Goal: Task Accomplishment & Management: Use online tool/utility

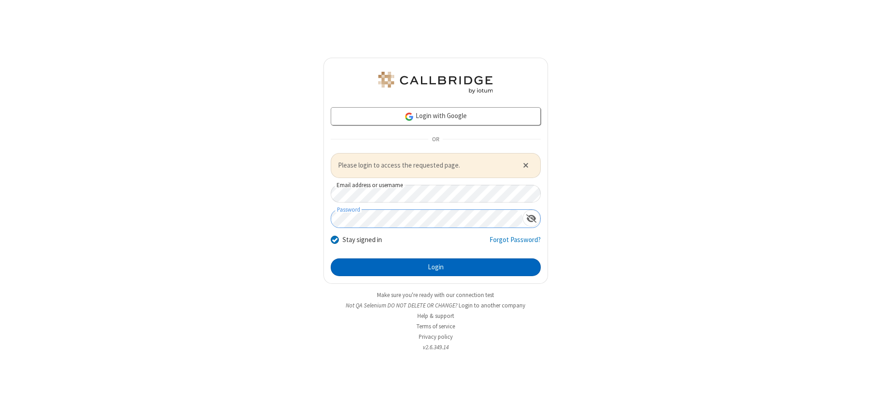
click at [436, 267] on button "Login" at bounding box center [436, 267] width 210 height 18
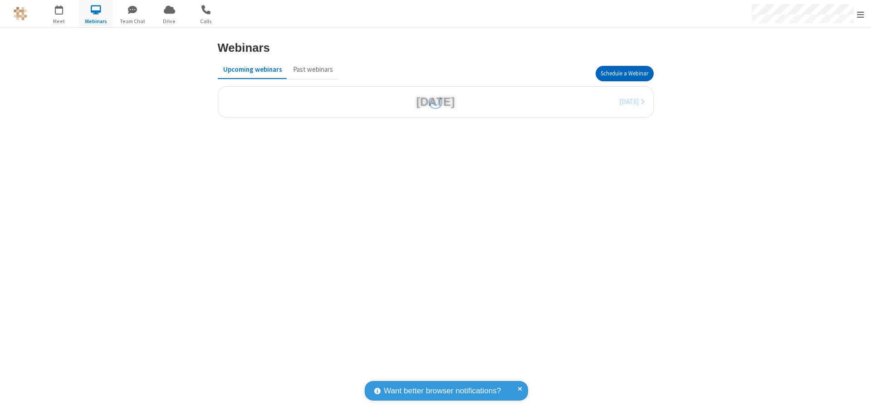
click at [621, 73] on button "Schedule a Webinar" at bounding box center [625, 73] width 58 height 15
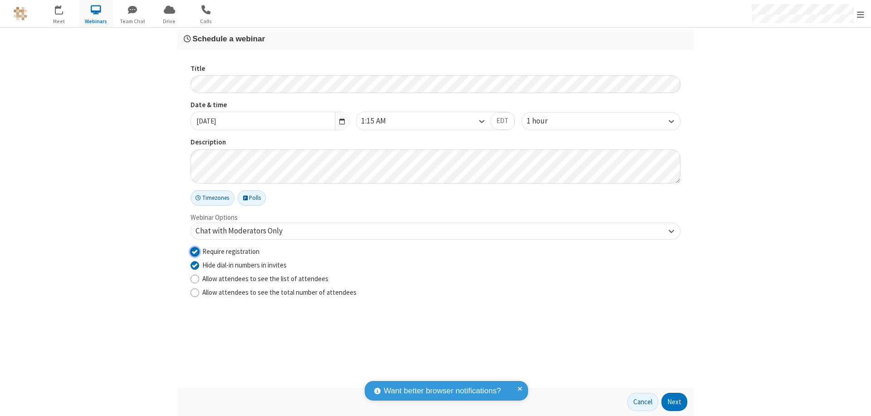
click at [195, 251] on input "Require registration" at bounding box center [195, 251] width 9 height 10
checkbox input "false"
click at [675, 401] on button "Next" at bounding box center [674, 401] width 26 height 18
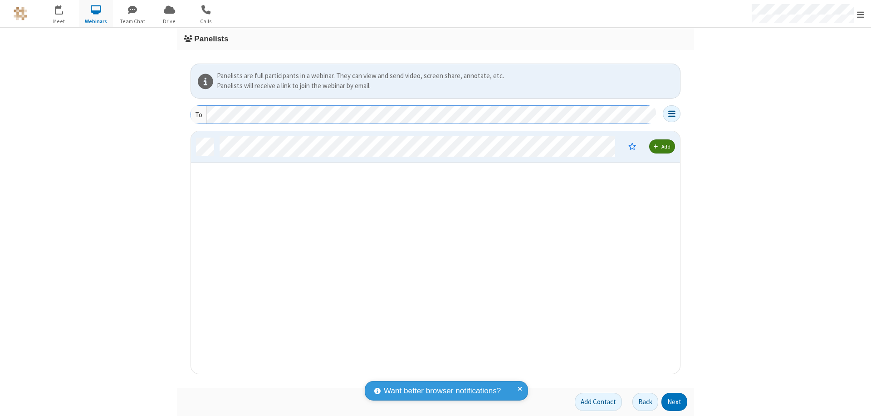
scroll to position [235, 482]
click at [675, 401] on button "Next" at bounding box center [674, 401] width 26 height 18
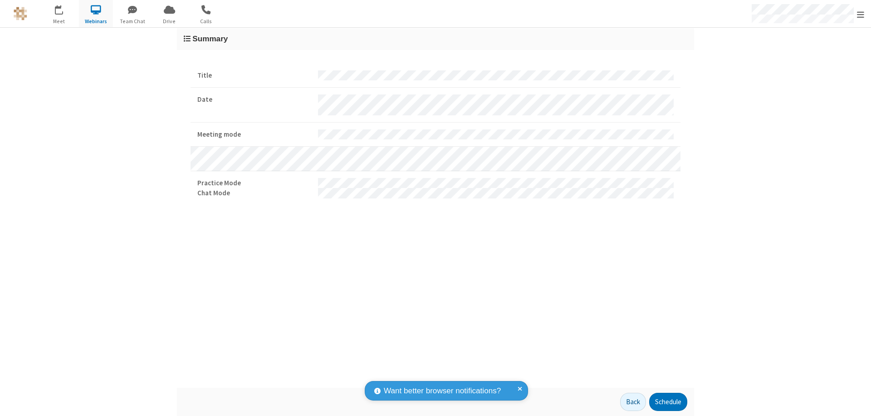
click at [668, 401] on button "Schedule" at bounding box center [668, 401] width 38 height 18
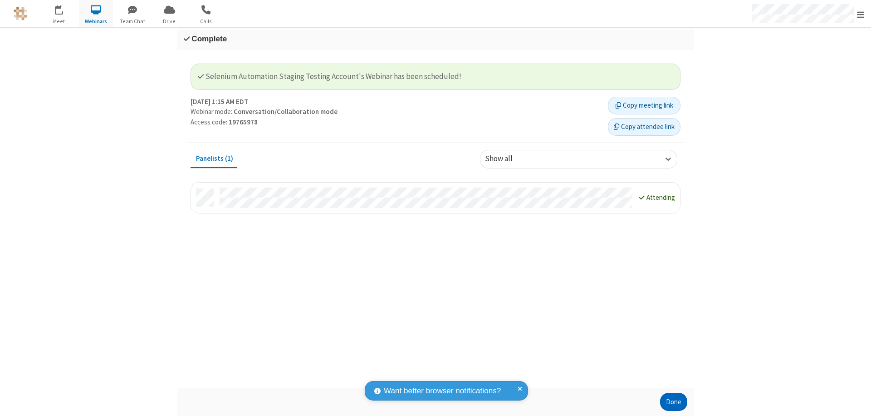
click at [674, 401] on button "Done" at bounding box center [673, 401] width 27 height 18
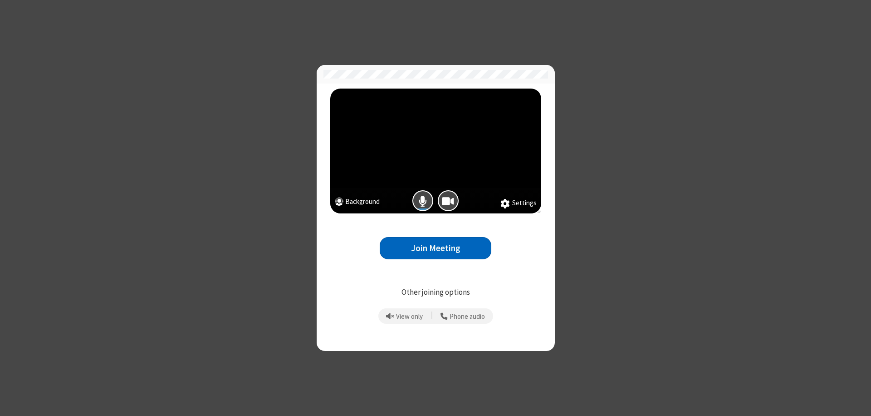
click at [436, 248] on button "Join Meeting" at bounding box center [436, 248] width 112 height 22
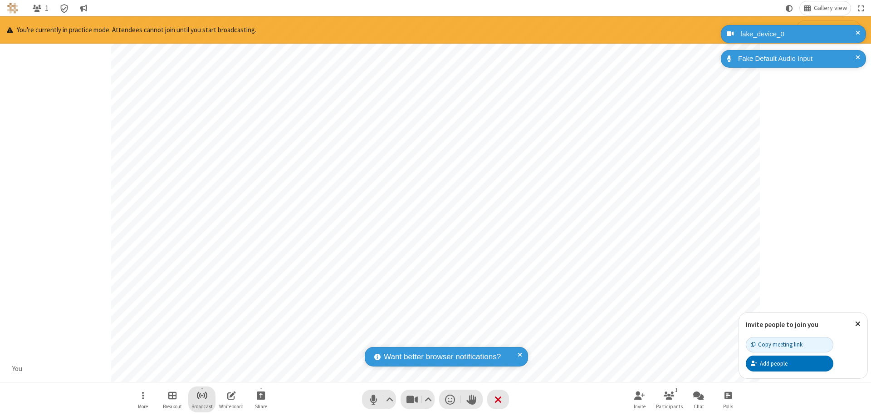
click at [201, 395] on span "Start broadcast" at bounding box center [201, 394] width 11 height 11
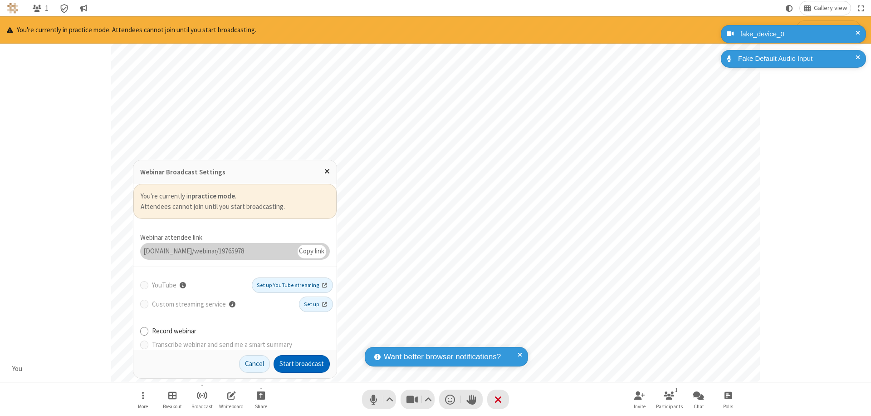
click at [302, 363] on button "Start broadcast" at bounding box center [302, 364] width 56 height 18
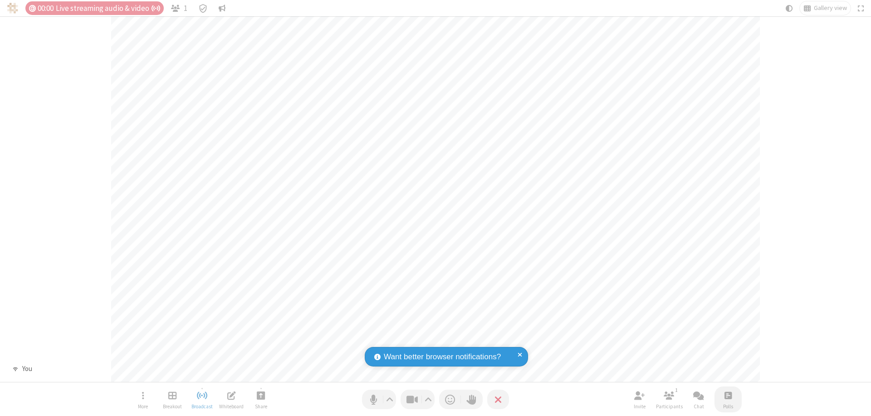
click at [728, 395] on span "Open poll" at bounding box center [727, 394] width 7 height 11
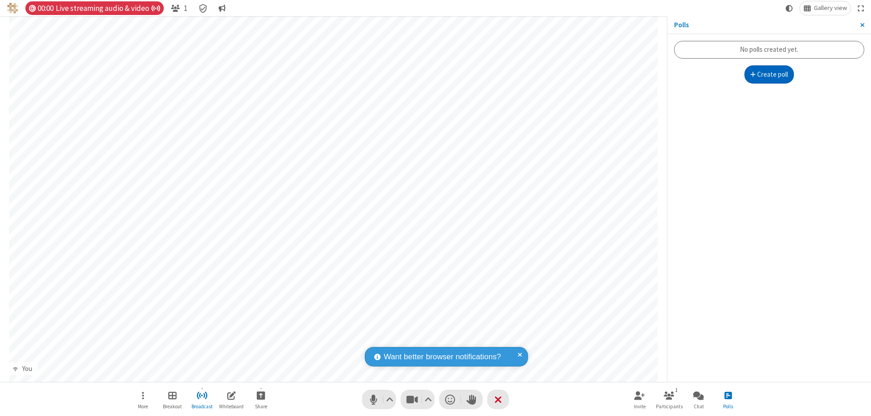
click at [769, 74] on button "Create poll" at bounding box center [769, 74] width 50 height 18
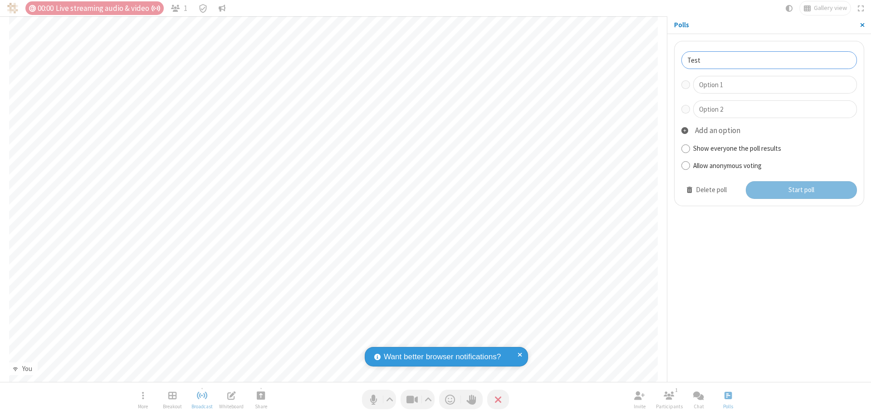
type input "Test"
type input "Yes"
type input "No"
click at [801, 190] on button "Start poll" at bounding box center [802, 190] width 112 height 18
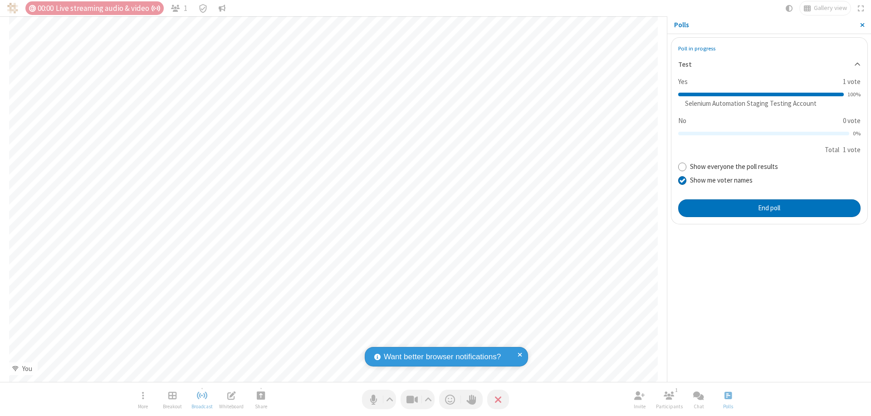
click at [862, 25] on span "Close sidebar" at bounding box center [862, 24] width 5 height 7
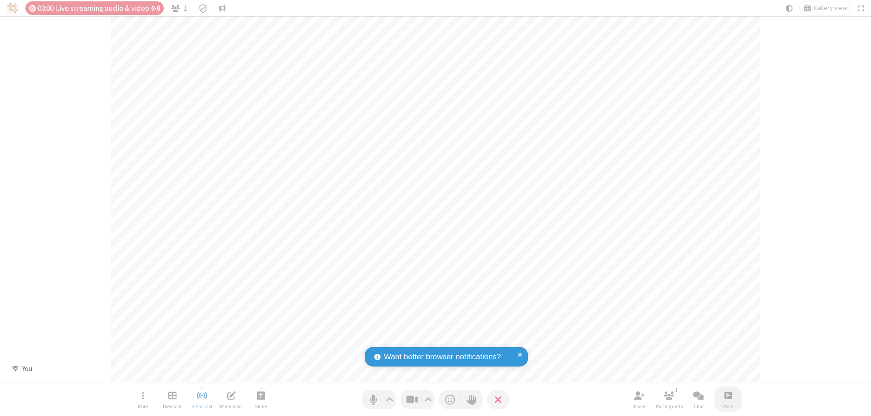
click at [728, 395] on span "Open poll" at bounding box center [727, 394] width 7 height 11
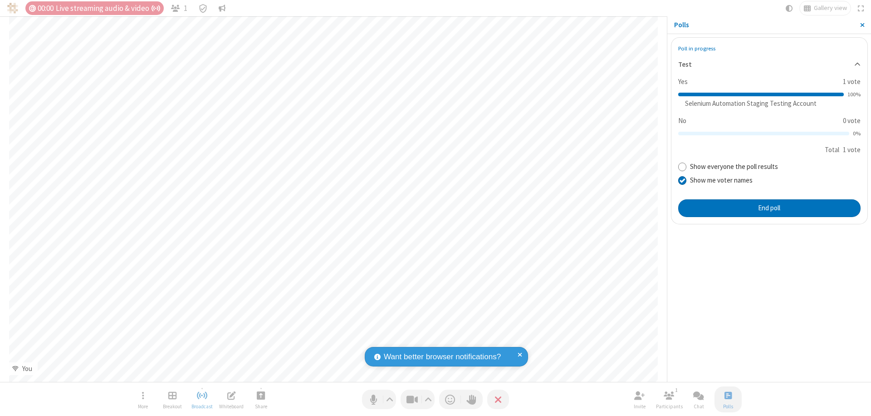
click at [769, 208] on button "End poll" at bounding box center [769, 208] width 182 height 18
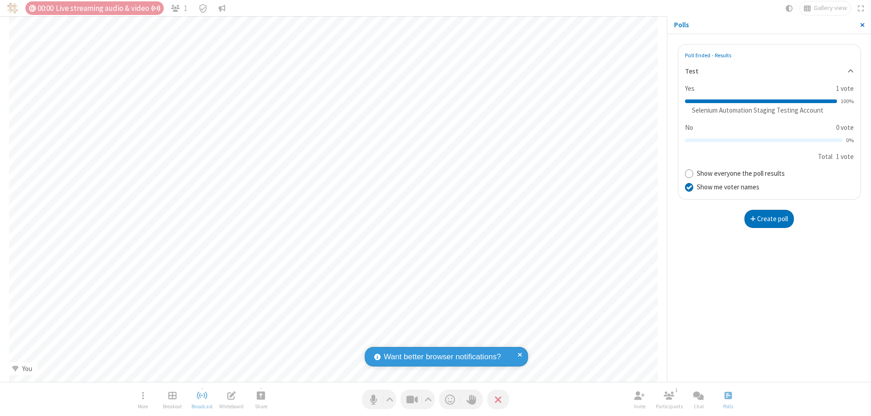
click at [862, 25] on span "Close sidebar" at bounding box center [862, 24] width 5 height 7
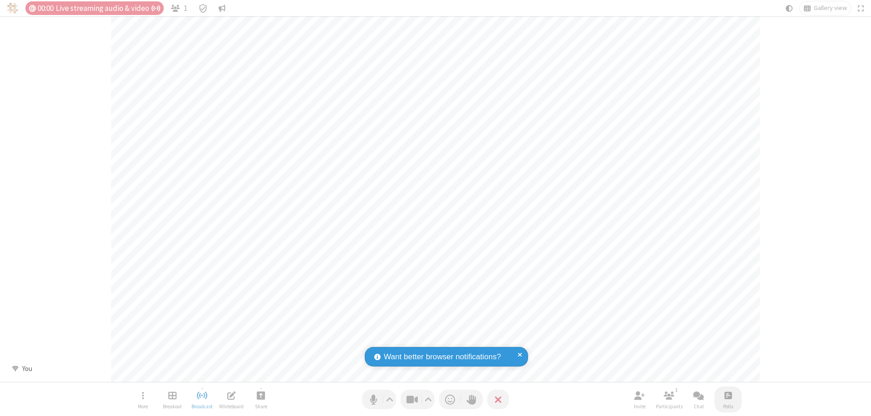
click at [728, 395] on span "Open poll" at bounding box center [727, 394] width 7 height 11
